Goal: Communication & Community: Connect with others

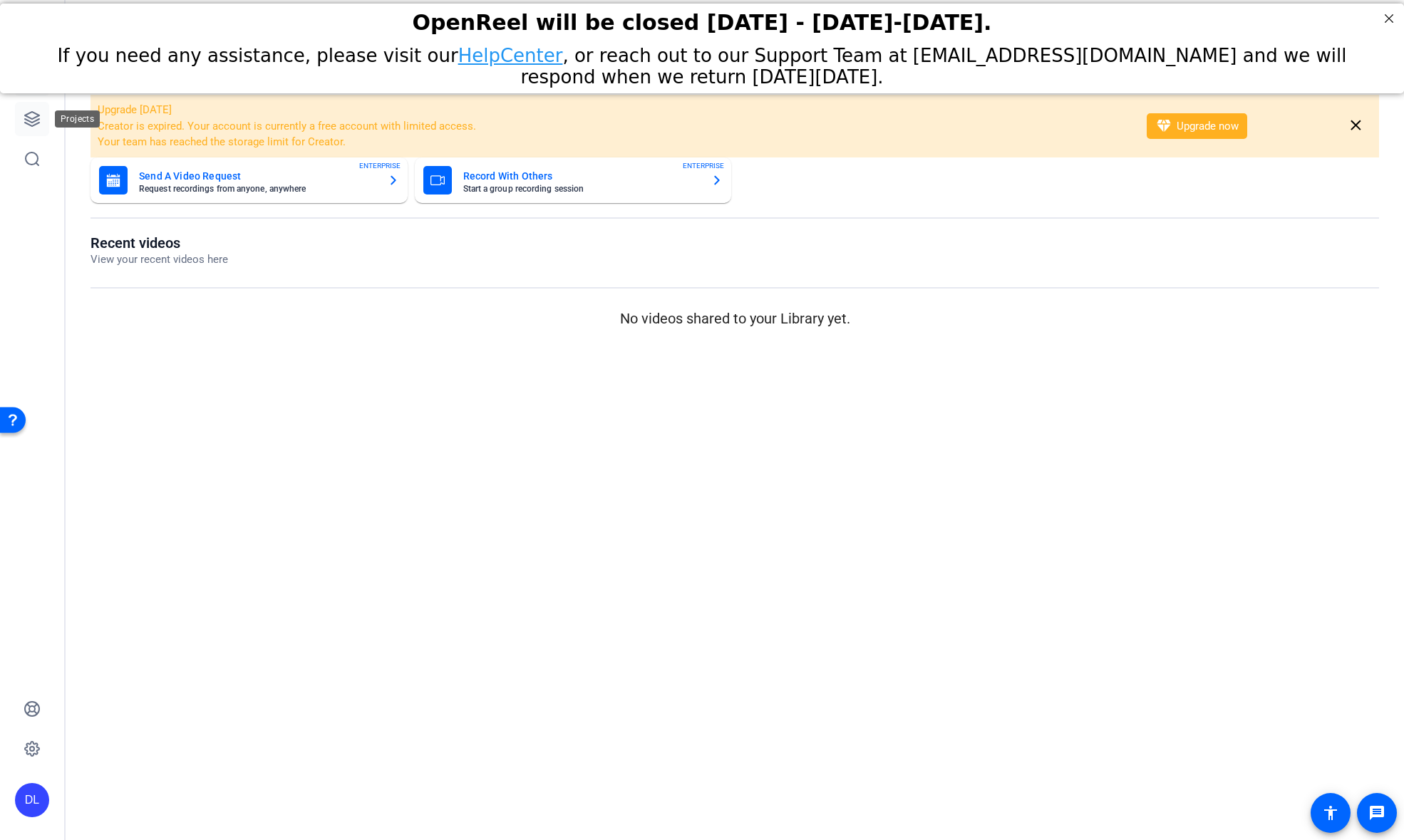
click at [25, 115] on icon at bounding box center [32, 119] width 15 height 15
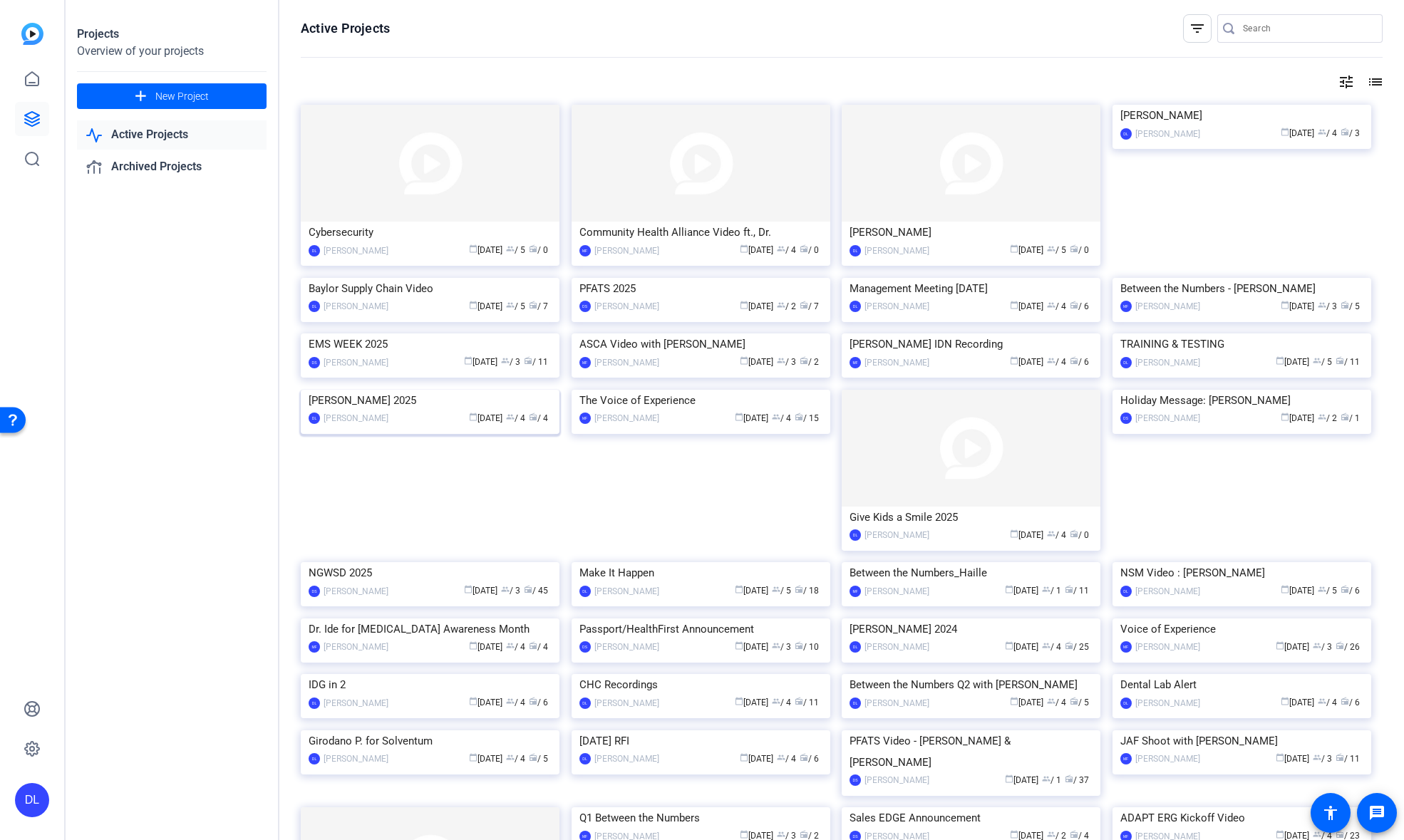
click at [395, 390] on img at bounding box center [430, 390] width 259 height 0
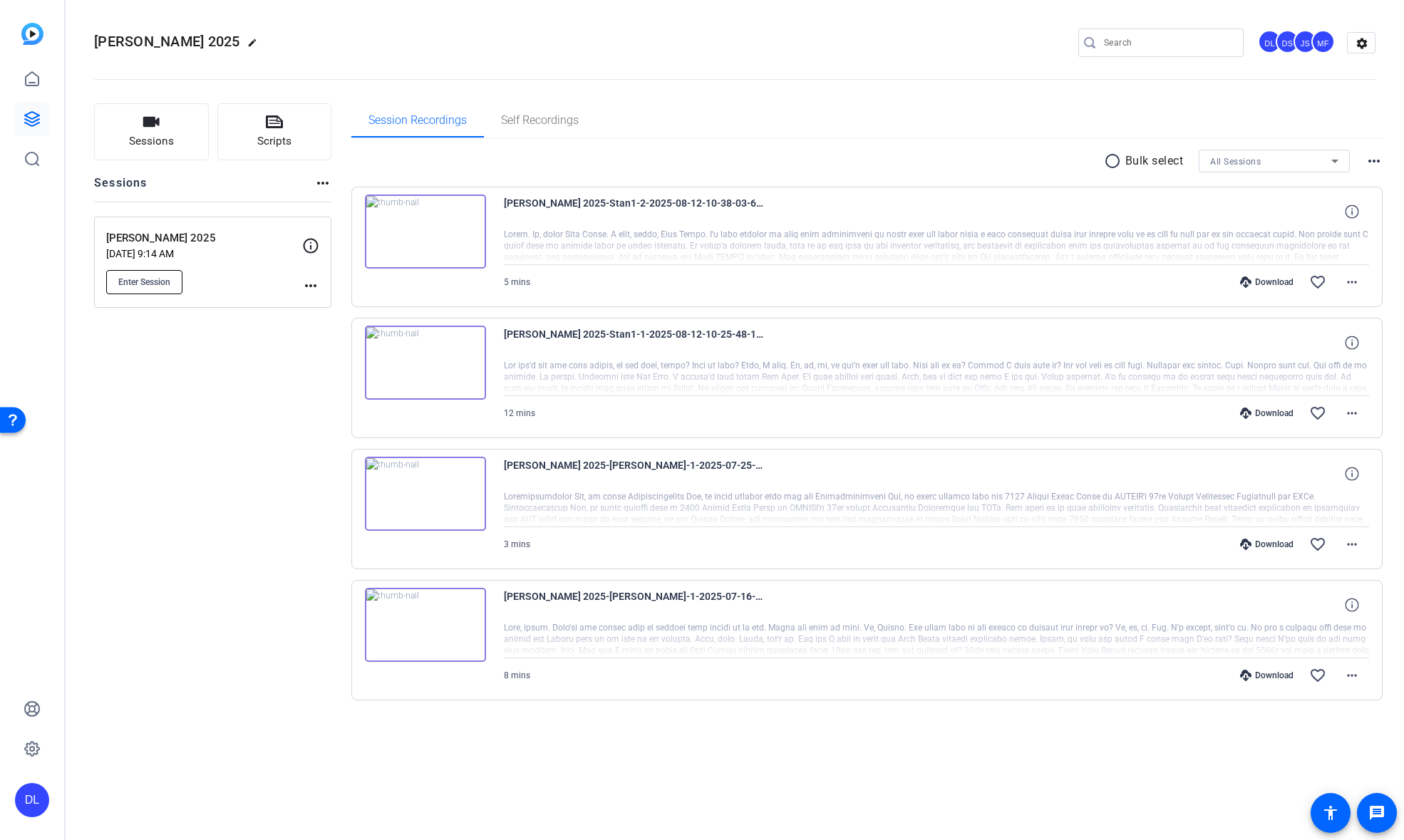
click at [151, 284] on span "Enter Session" at bounding box center [144, 282] width 52 height 11
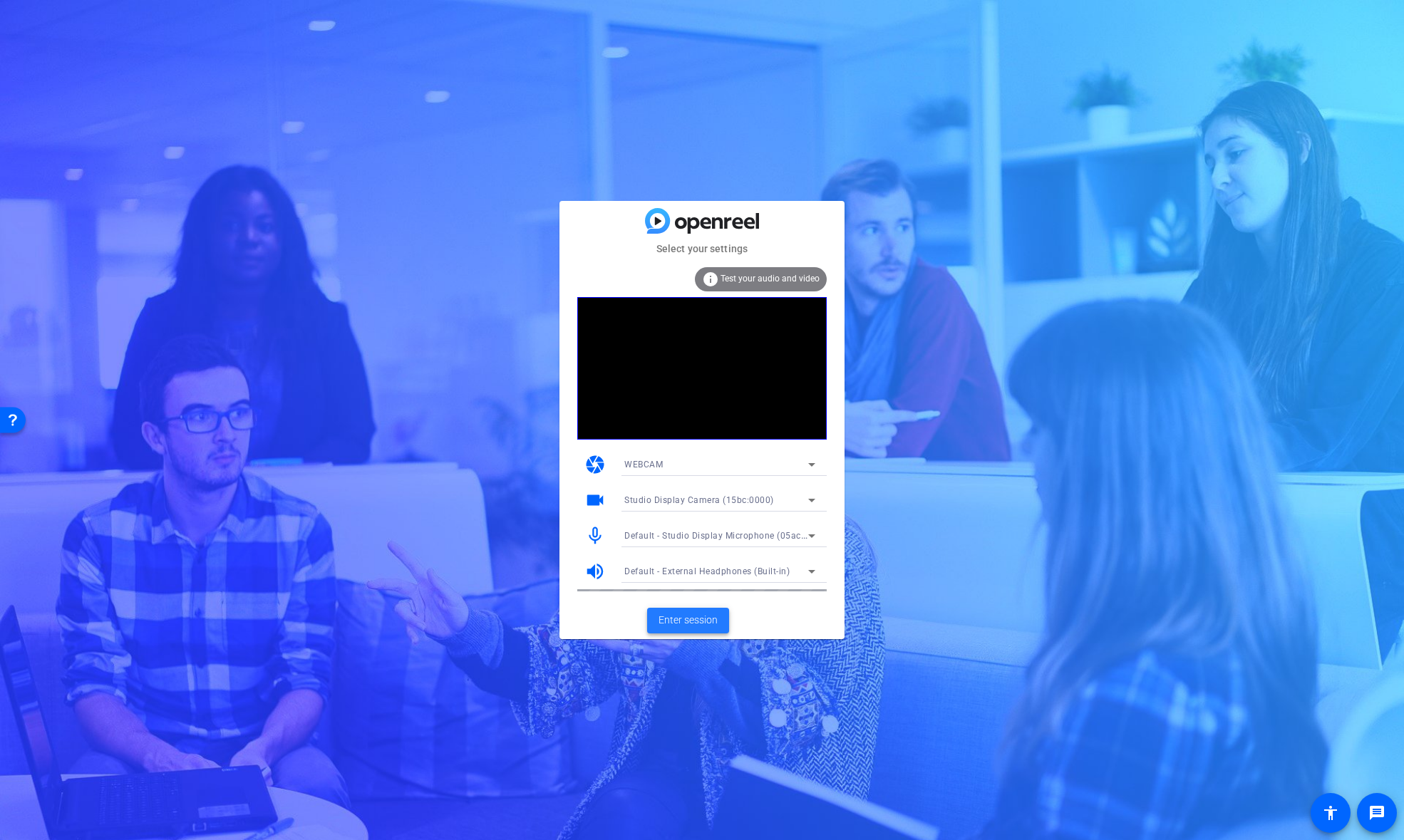
click at [704, 622] on span "Enter session" at bounding box center [687, 621] width 59 height 15
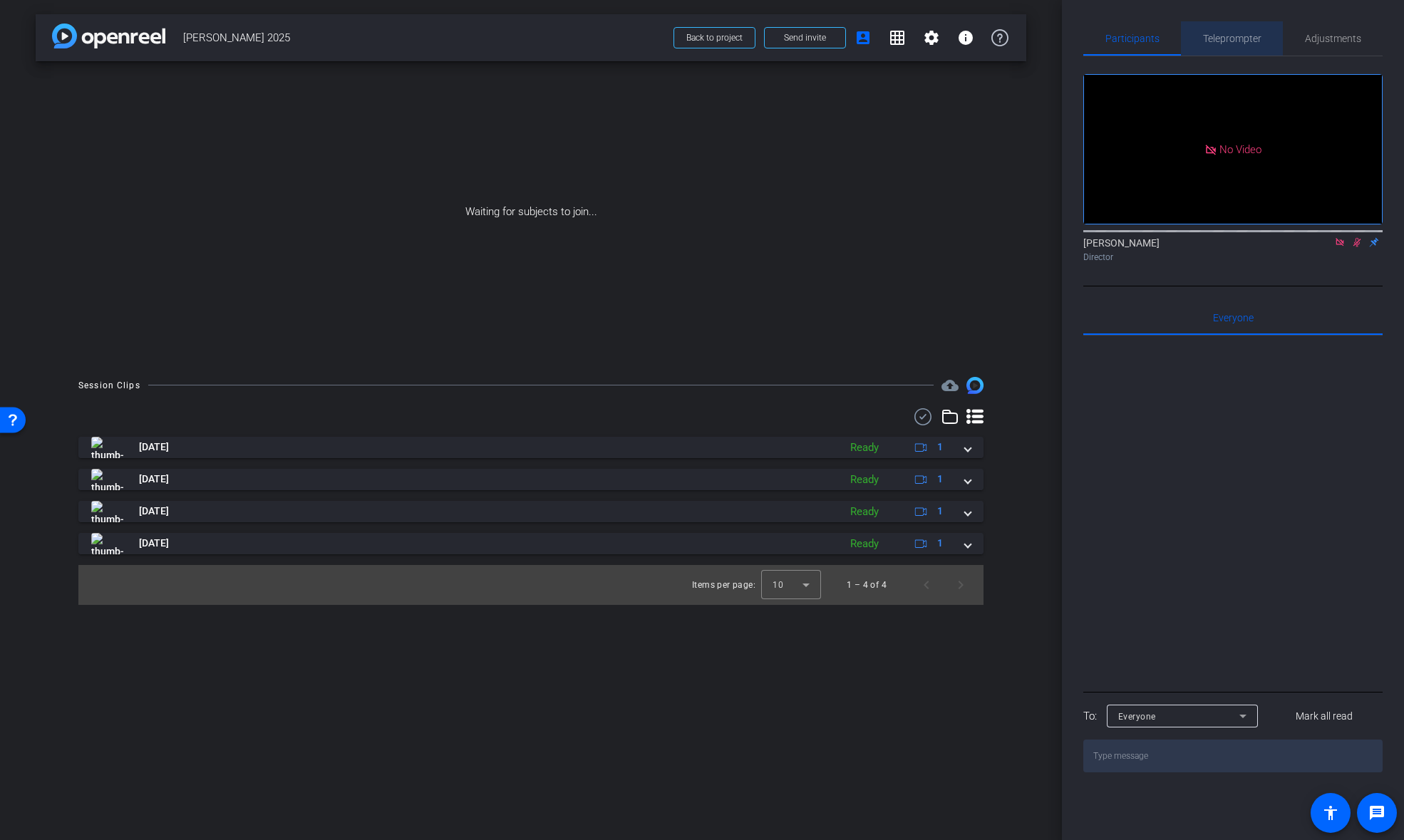
click at [1231, 40] on span "Teleprompter" at bounding box center [1232, 39] width 58 height 10
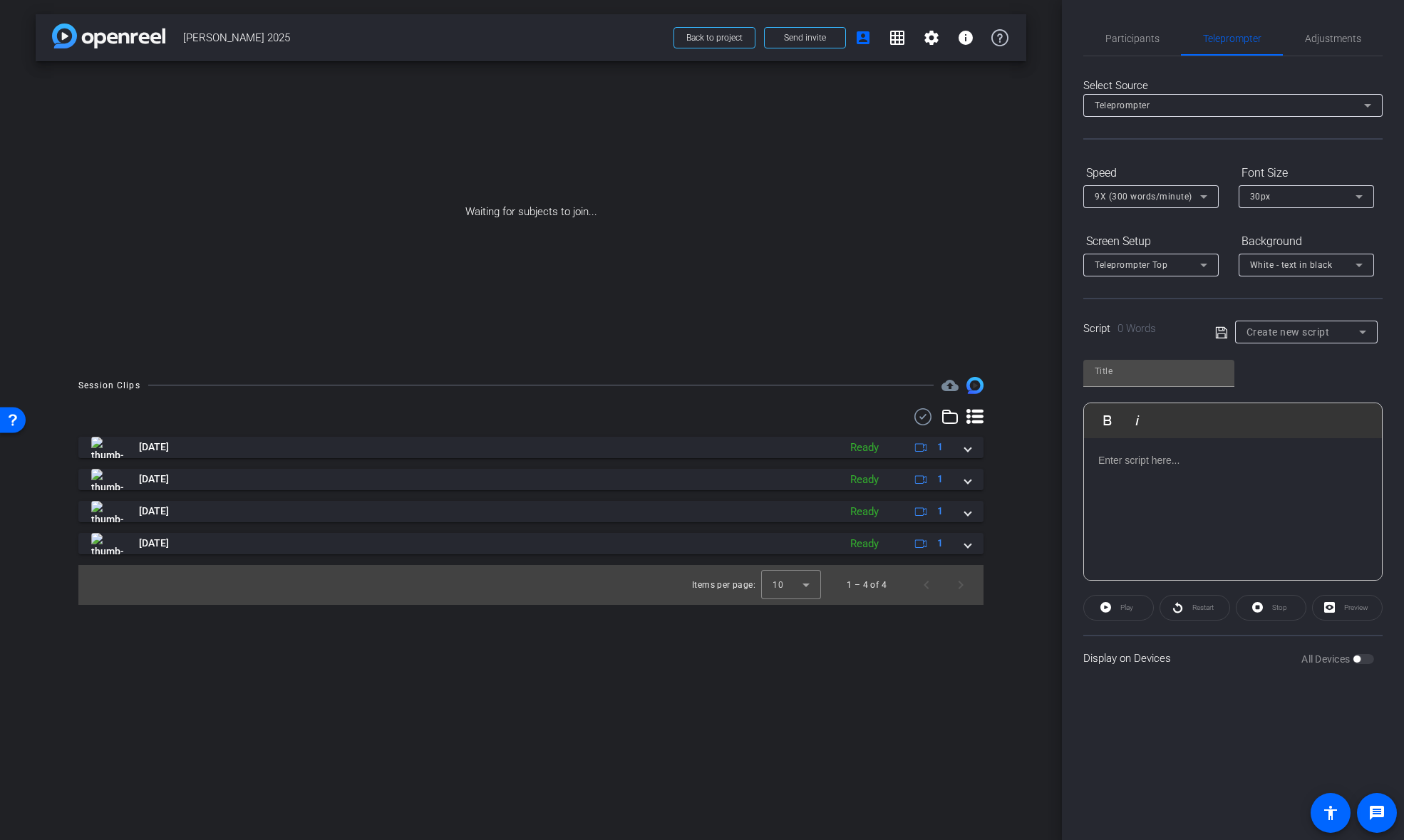
click at [1135, 467] on p at bounding box center [1233, 460] width 270 height 15
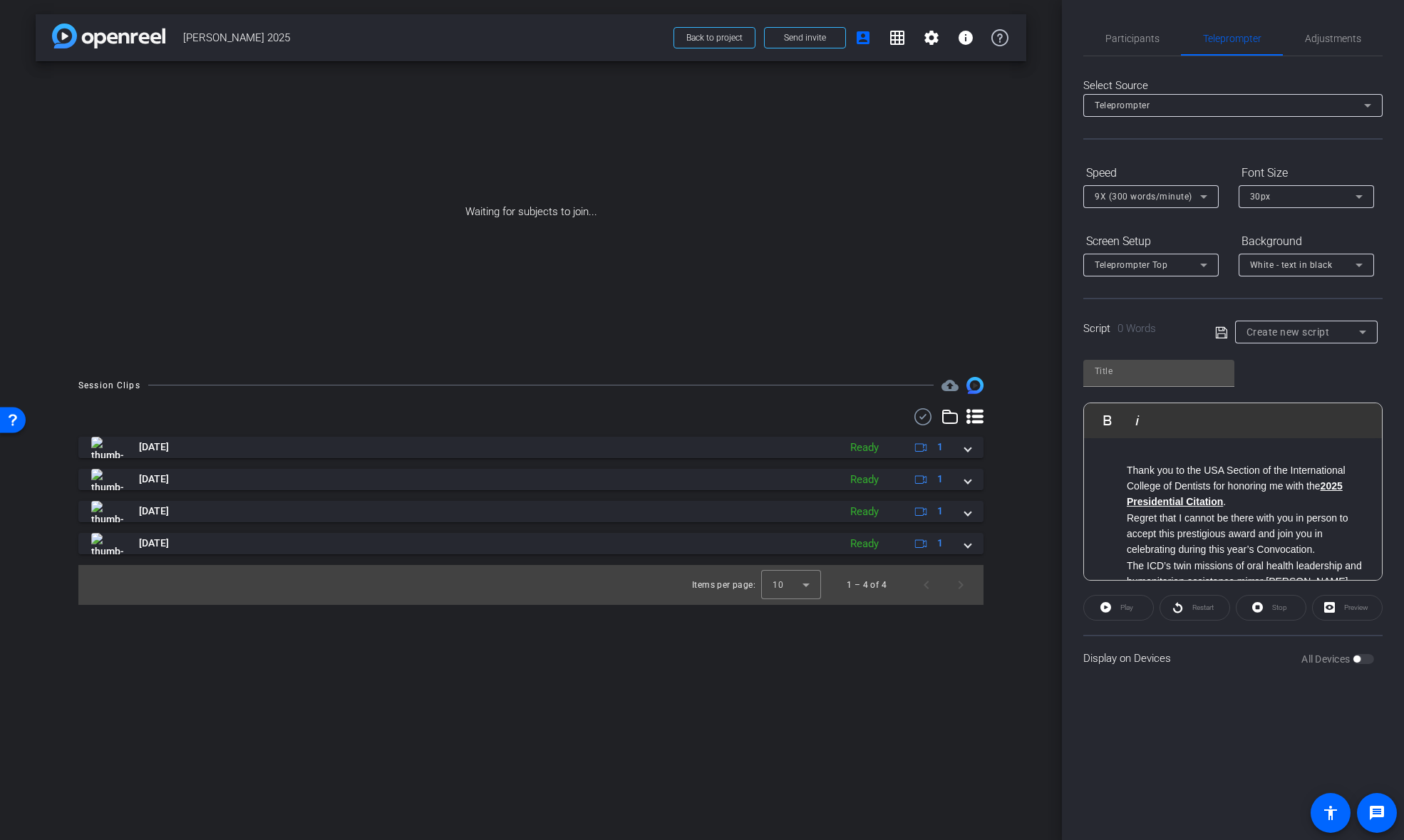
scroll to position [473, 0]
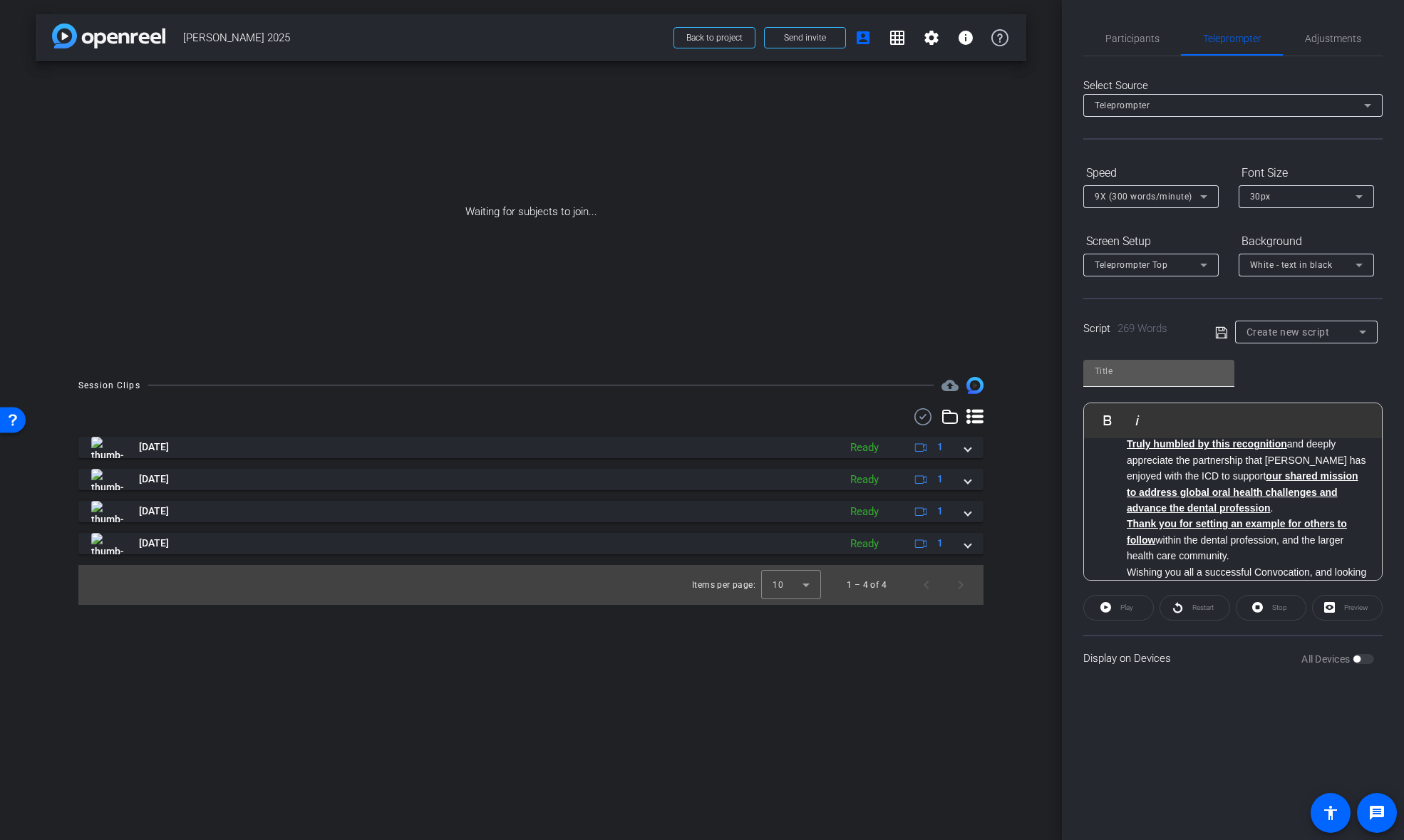
click at [1132, 370] on input "text" at bounding box center [1159, 371] width 128 height 17
type input "ICD"
click at [1224, 328] on icon at bounding box center [1222, 332] width 13 height 17
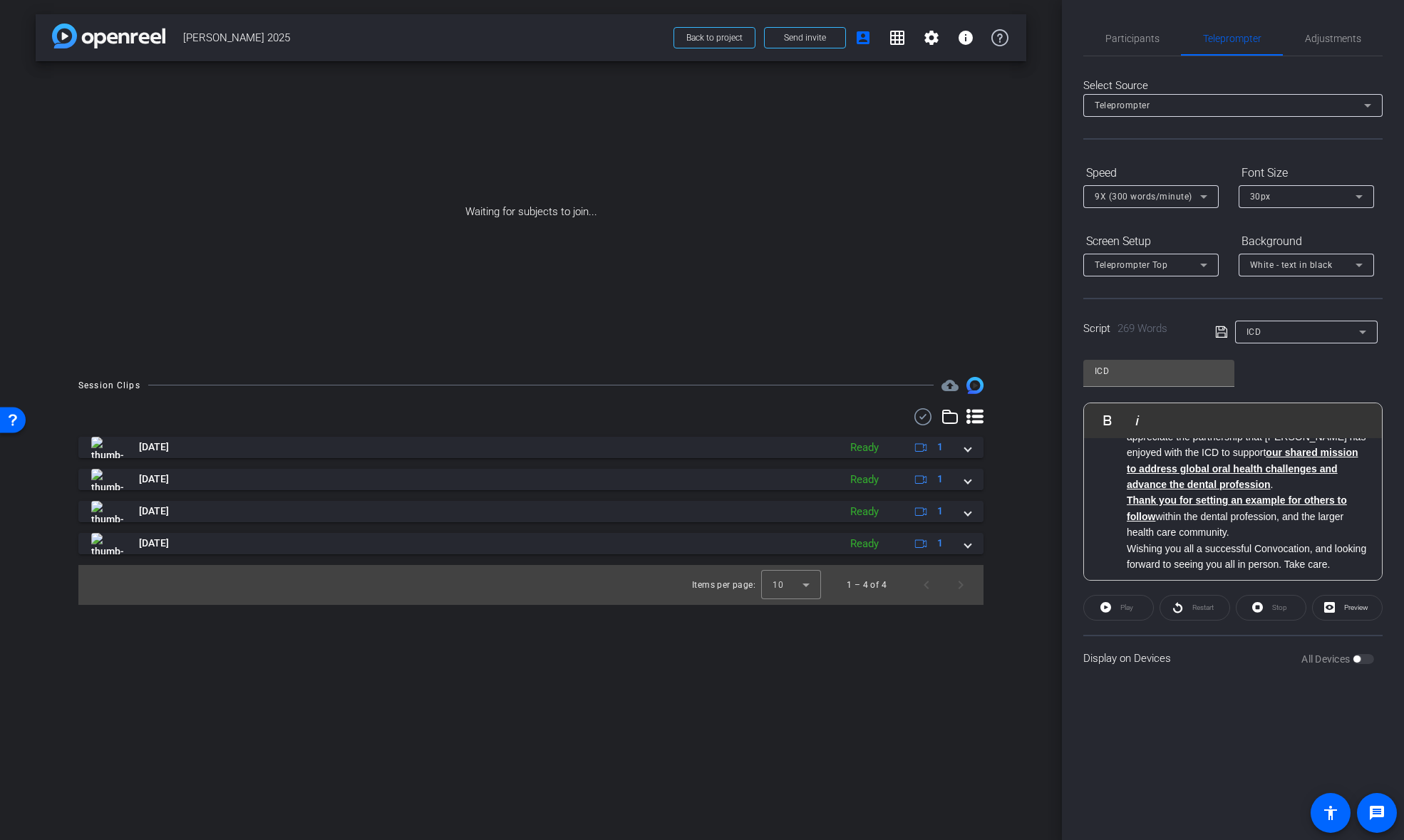
scroll to position [0, 0]
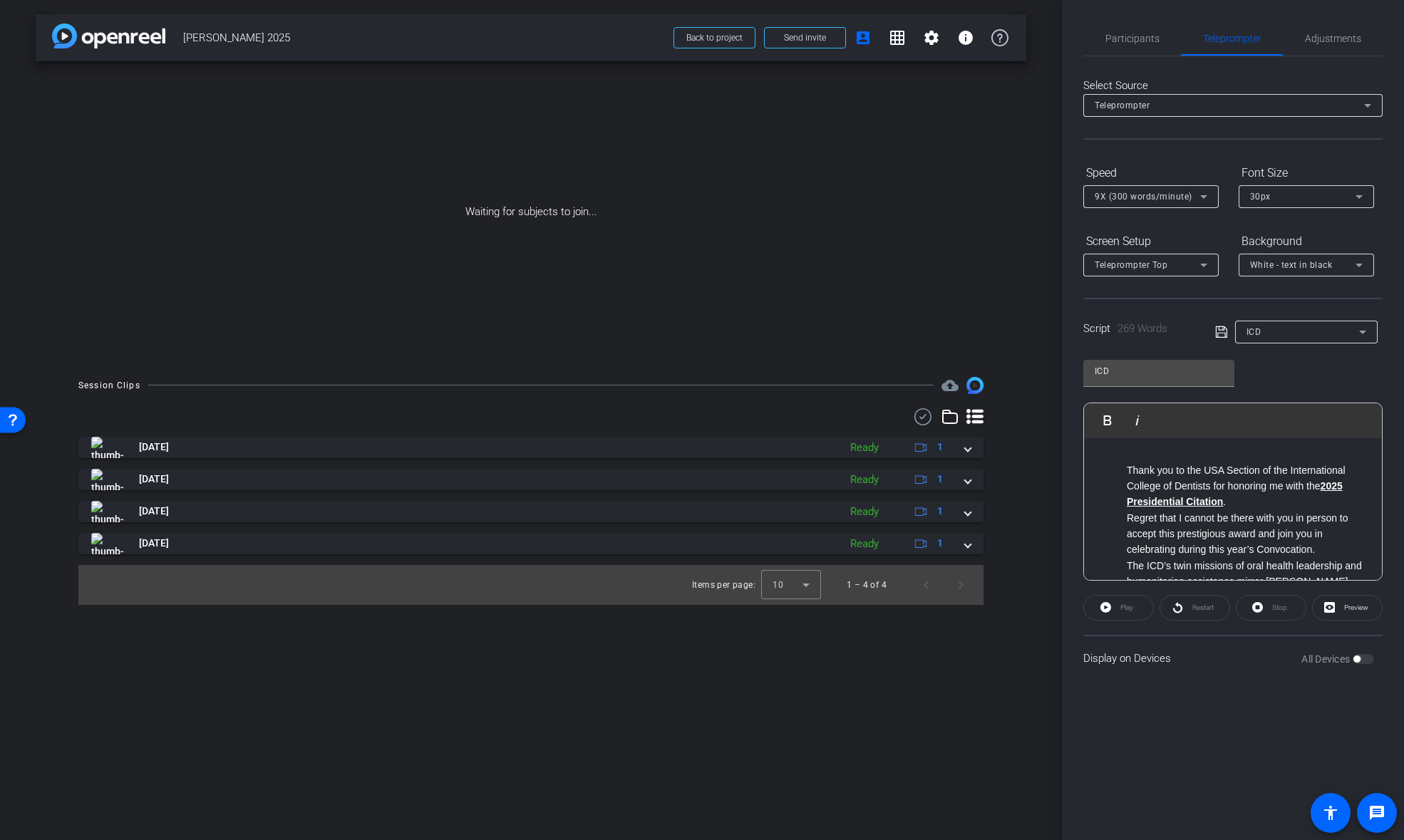
click at [1221, 332] on icon at bounding box center [1222, 332] width 13 height 17
click at [806, 36] on span "Send invite" at bounding box center [805, 38] width 42 height 11
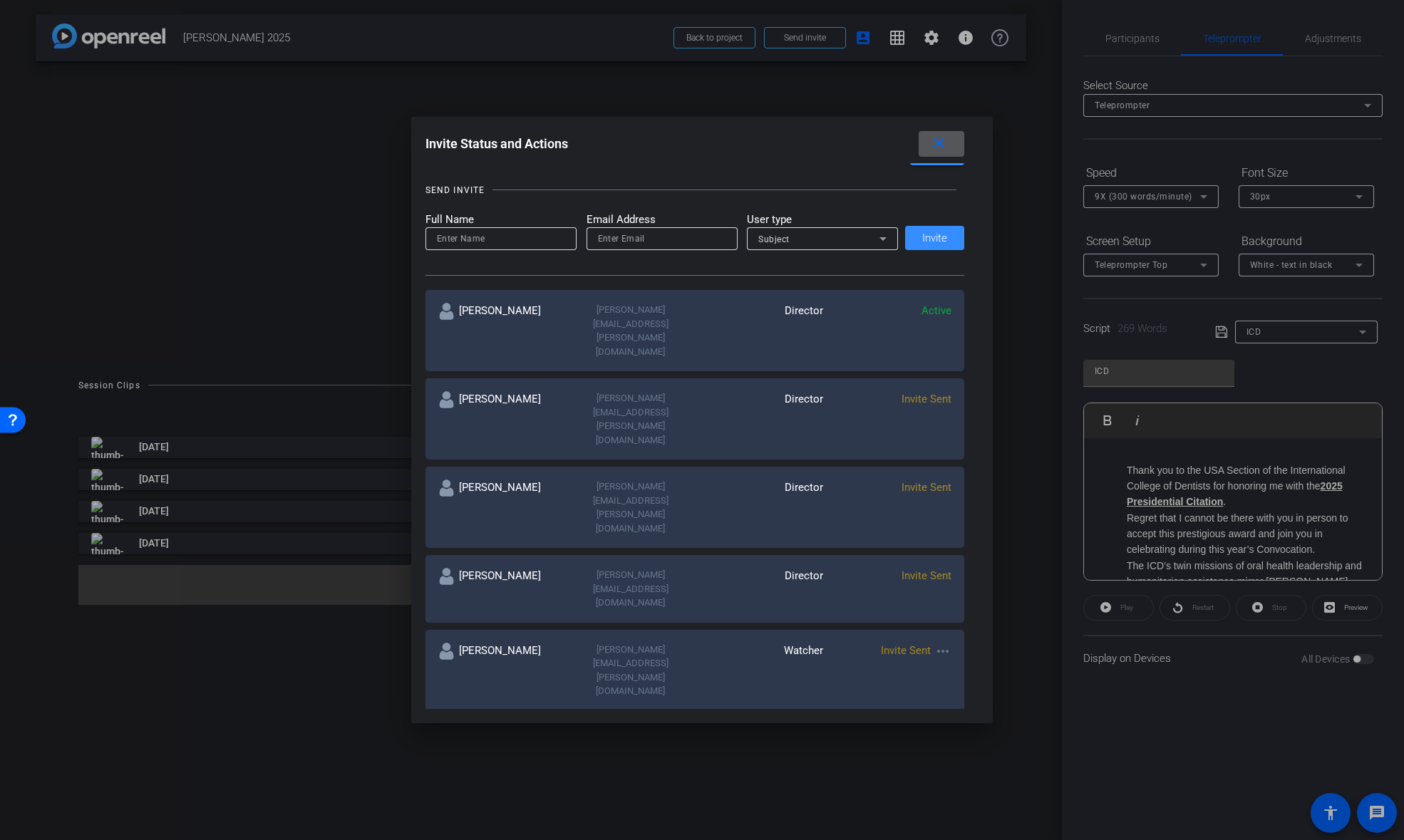
scroll to position [148, 0]
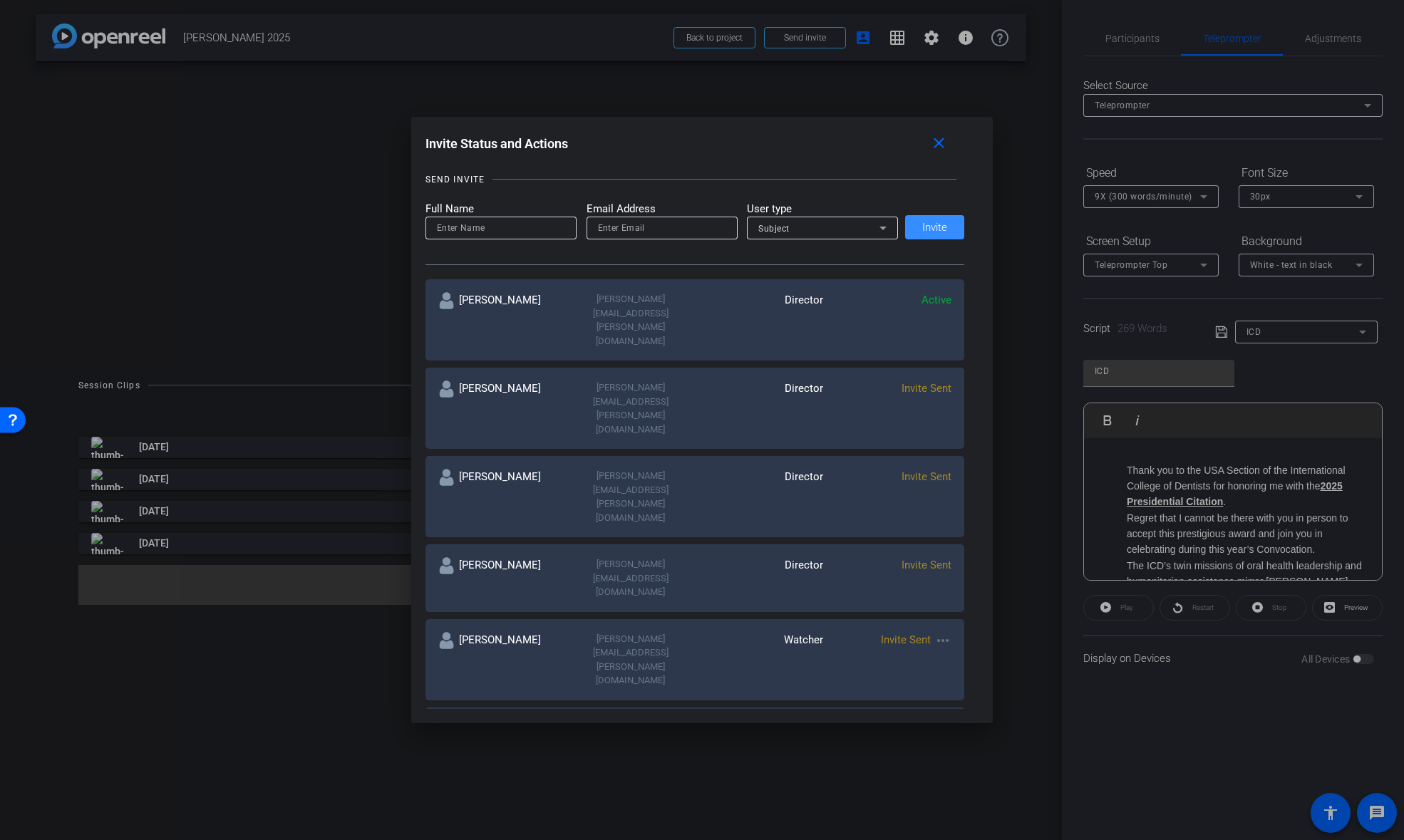
click at [946, 632] on mat-icon "more_horiz" at bounding box center [942, 640] width 17 height 17
click at [955, 542] on span "Re-Send Invite" at bounding box center [999, 541] width 107 height 17
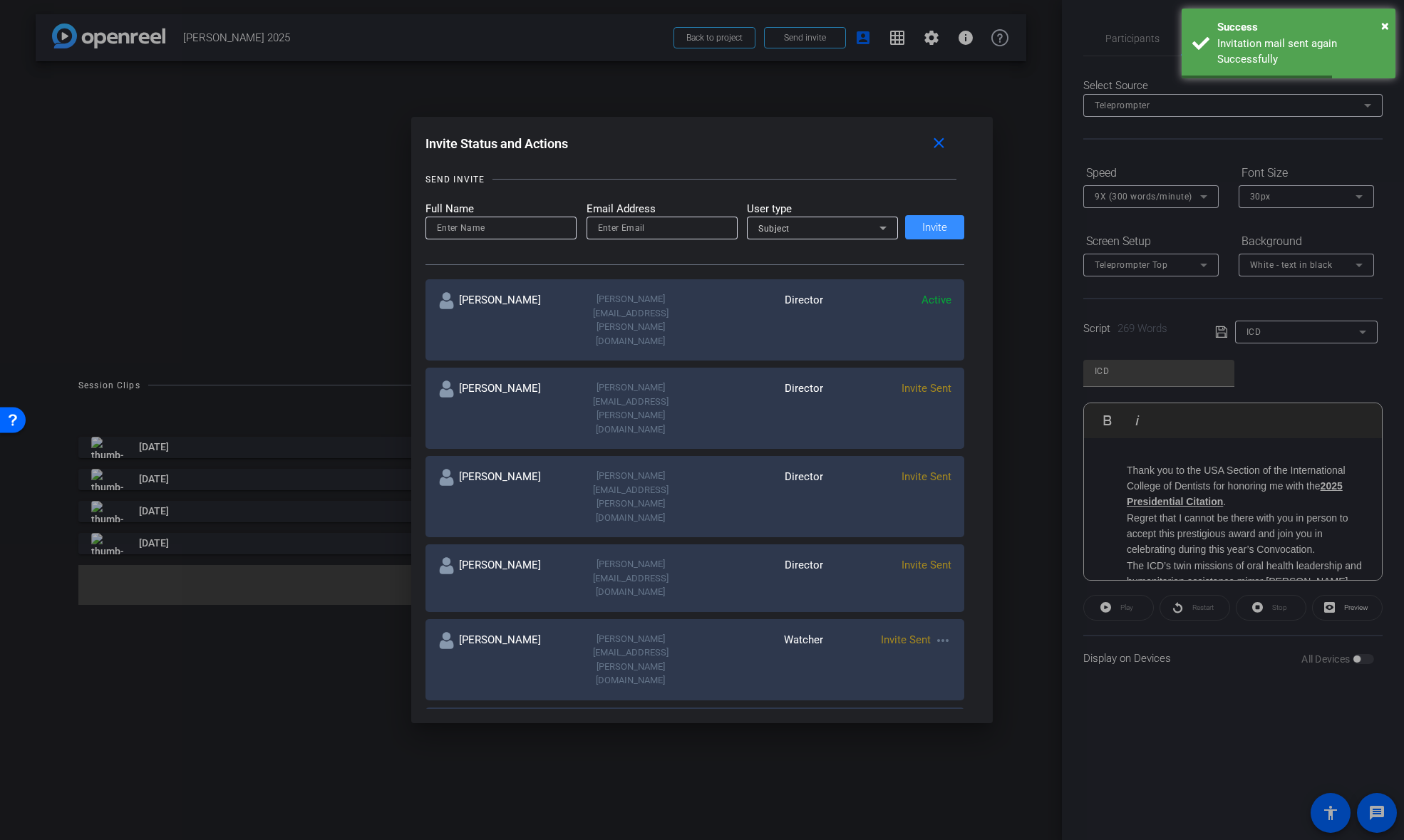
click at [946, 721] on mat-icon "more_horiz" at bounding box center [942, 729] width 17 height 17
click at [949, 591] on span "Re-Send Invite" at bounding box center [999, 591] width 107 height 17
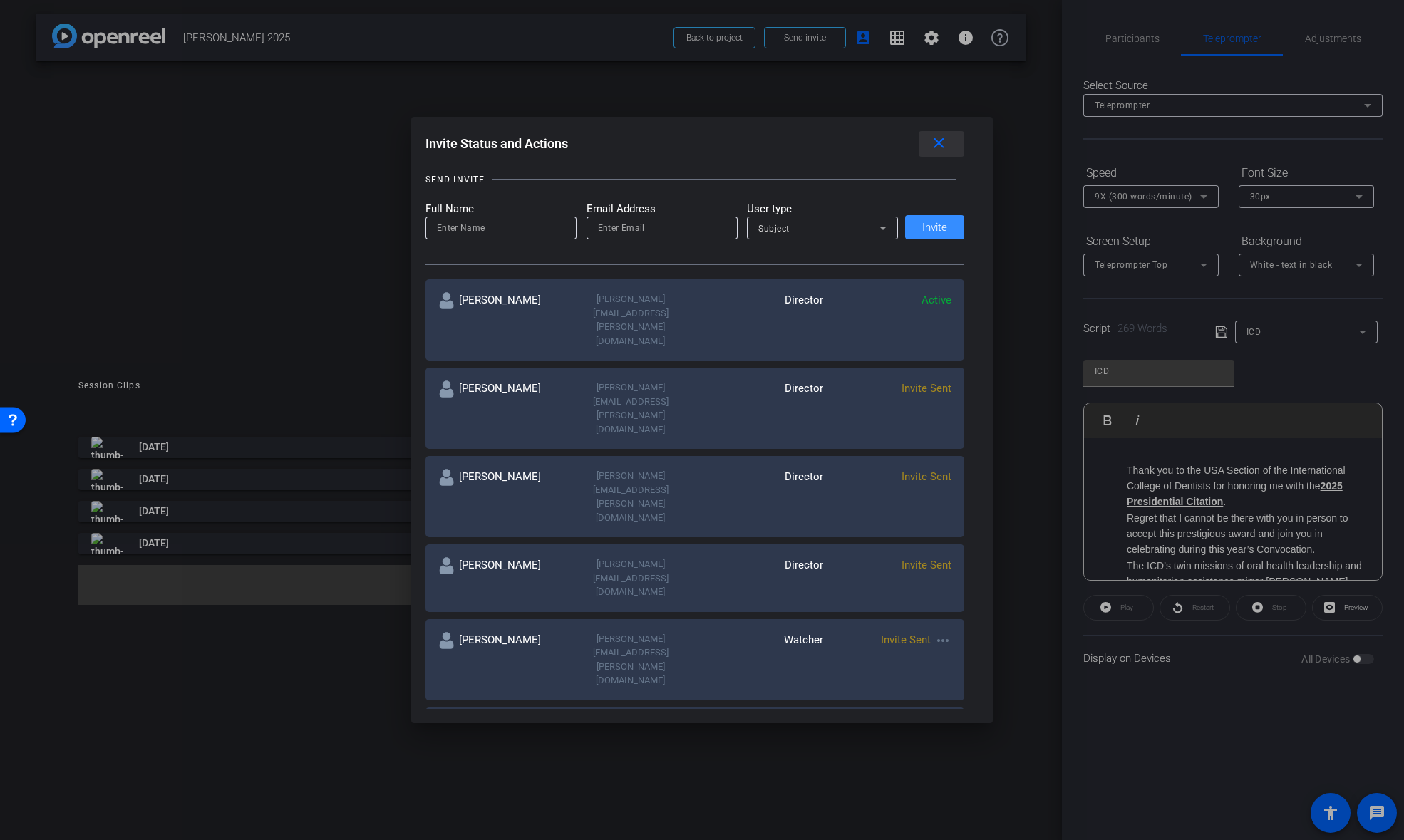
click at [942, 143] on mat-icon "close" at bounding box center [939, 144] width 18 height 18
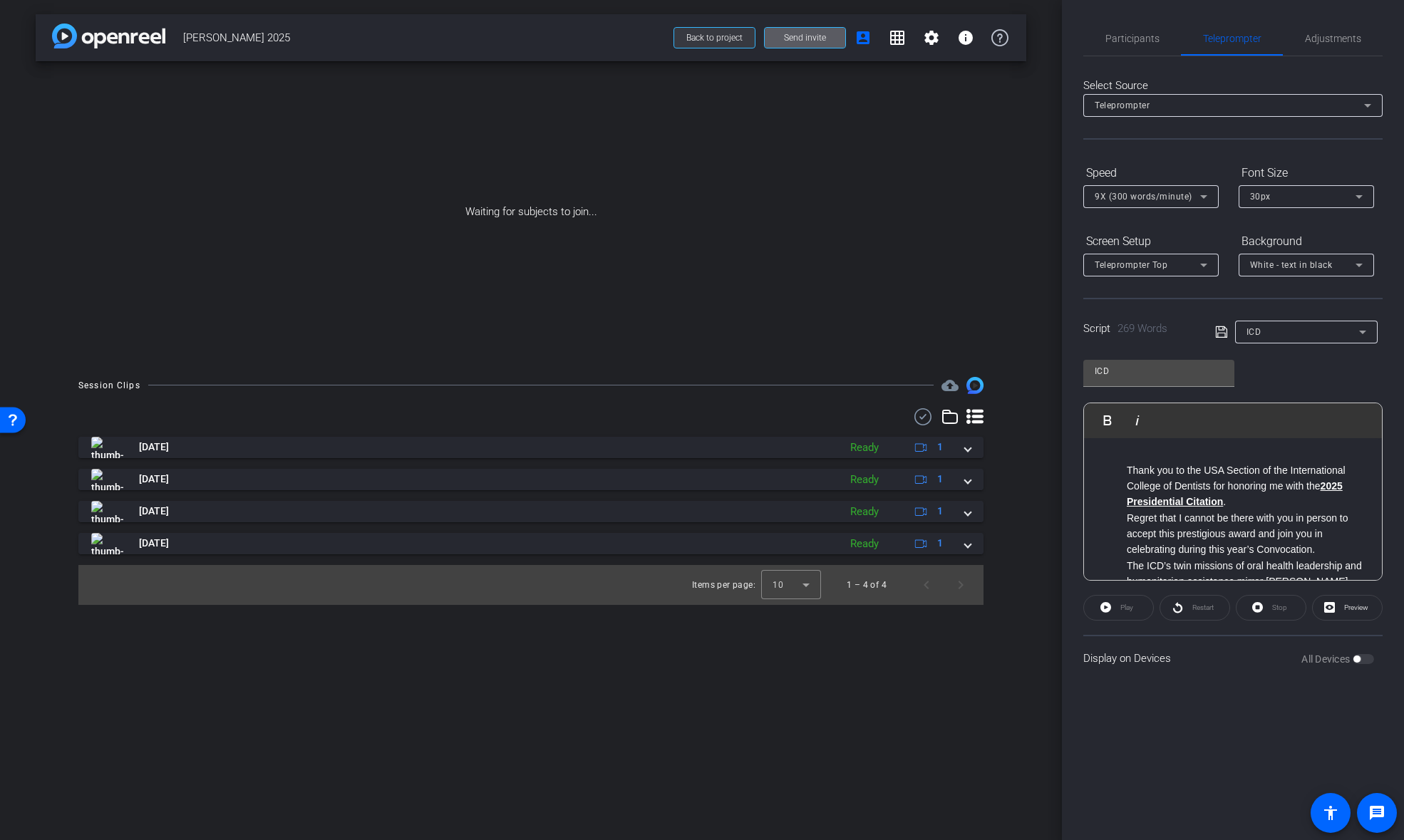
click at [719, 40] on span "Back to project" at bounding box center [715, 38] width 56 height 10
